Goal: Task Accomplishment & Management: Use online tool/utility

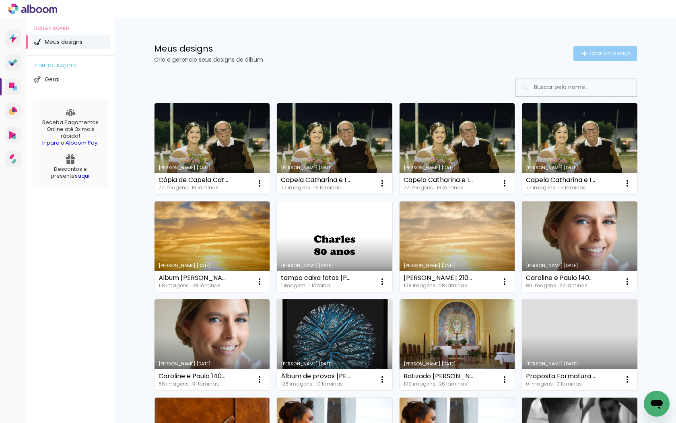
click at [623, 52] on span "Criar um design" at bounding box center [610, 53] width 42 height 5
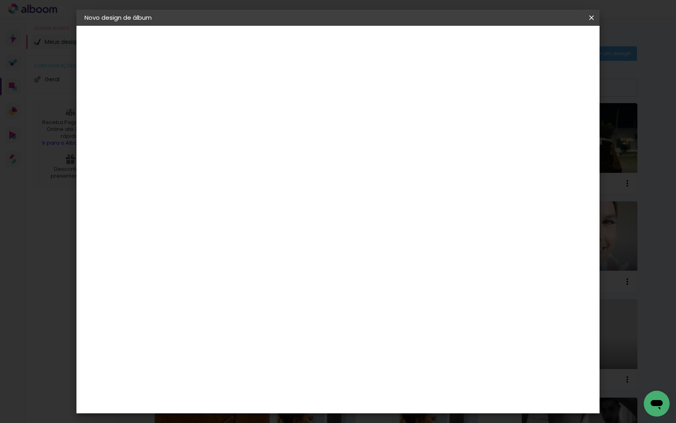
click at [216, 111] on input at bounding box center [216, 108] width 0 height 12
type input "[PERSON_NAME] 80 Anos"
click at [299, 46] on paper-button "Avançar" at bounding box center [278, 43] width 39 height 14
click at [232, 419] on div "Requinte" at bounding box center [225, 422] width 28 height 6
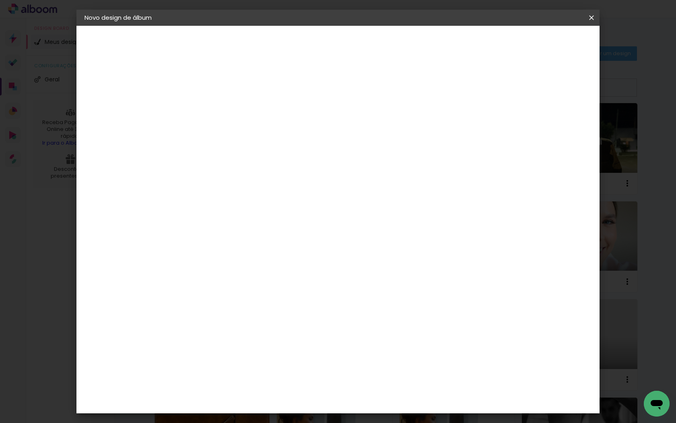
click at [232, 419] on div "Requinte" at bounding box center [225, 422] width 28 height 6
click at [0, 0] on slot "Avançar" at bounding box center [0, 0] width 0 height 0
click at [270, 385] on span "30 × 30" at bounding box center [251, 393] width 37 height 16
click at [347, 38] on paper-button "Avançar" at bounding box center [327, 43] width 39 height 14
click at [541, 43] on span "Iniciar design" at bounding box center [523, 43] width 37 height 6
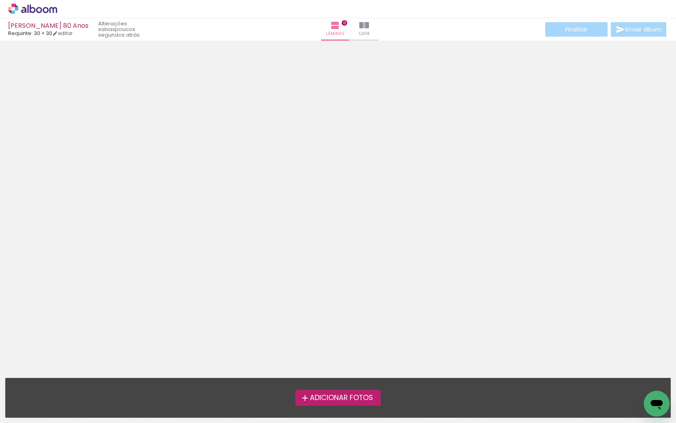
click at [321, 398] on span "Adicionar Fotos" at bounding box center [341, 397] width 63 height 7
click at [0, 0] on input "file" at bounding box center [0, 0] width 0 height 0
